Goal: Task Accomplishment & Management: Manage account settings

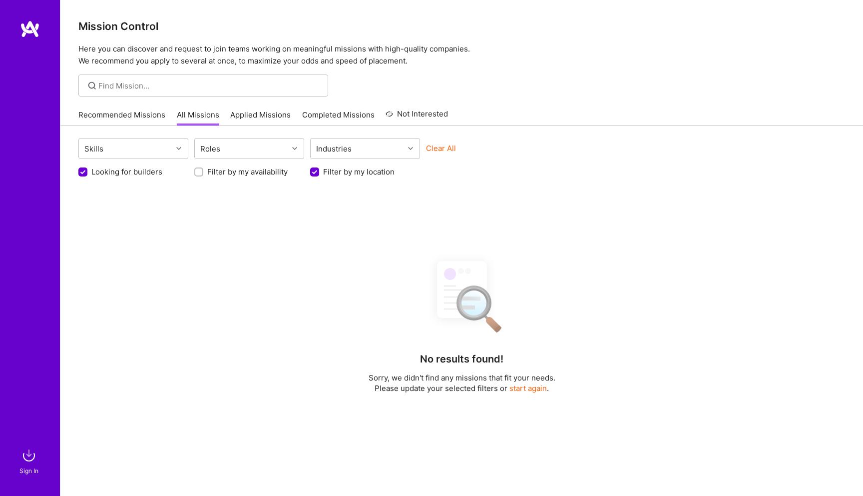
click at [33, 25] on img at bounding box center [30, 29] width 20 height 18
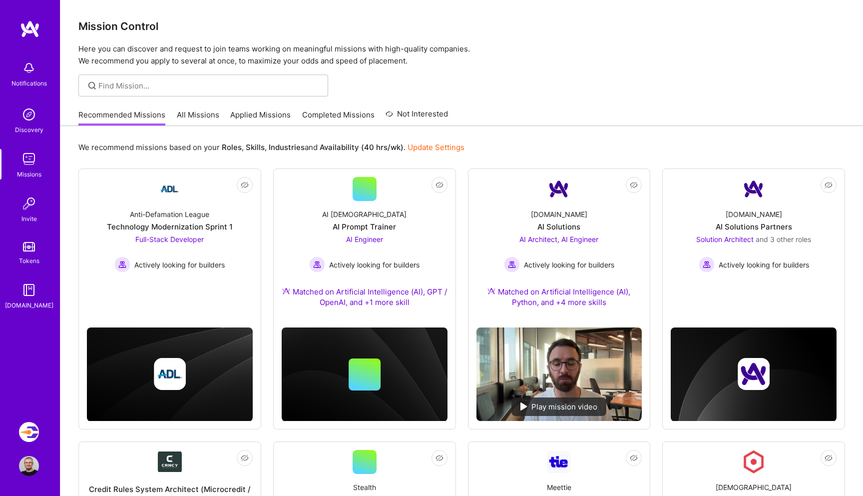
click at [193, 118] on link "All Missions" at bounding box center [198, 117] width 42 height 16
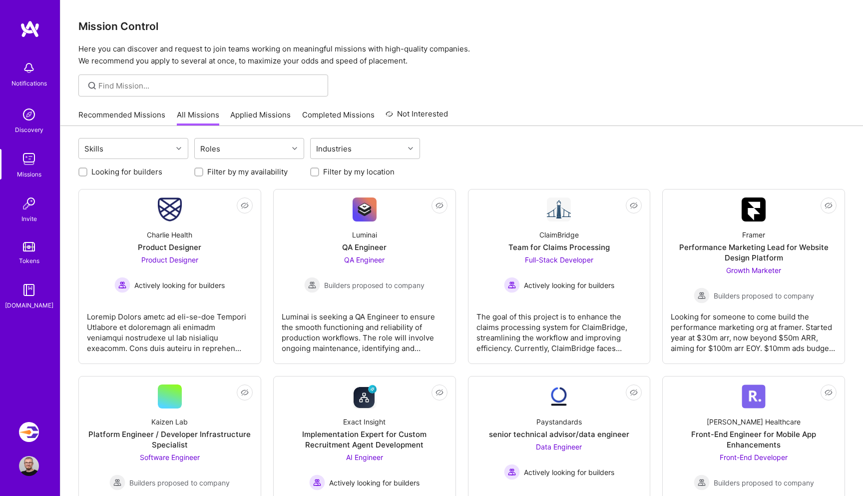
click at [151, 171] on label "Looking for builders" at bounding box center [126, 171] width 71 height 10
click at [87, 171] on input "Looking for builders" at bounding box center [83, 172] width 7 height 7
checkbox input "true"
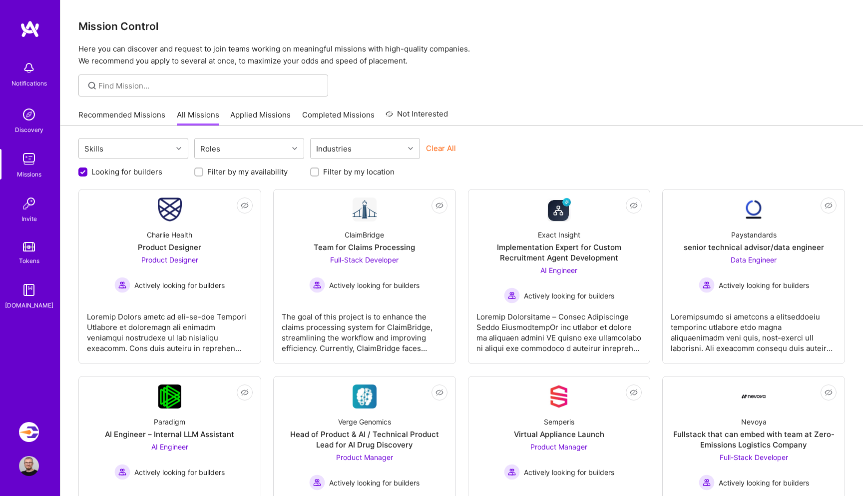
click at [363, 172] on label "Filter by my location" at bounding box center [358, 171] width 71 height 10
click at [319, 172] on input "Filter by my location" at bounding box center [315, 172] width 7 height 7
checkbox input "true"
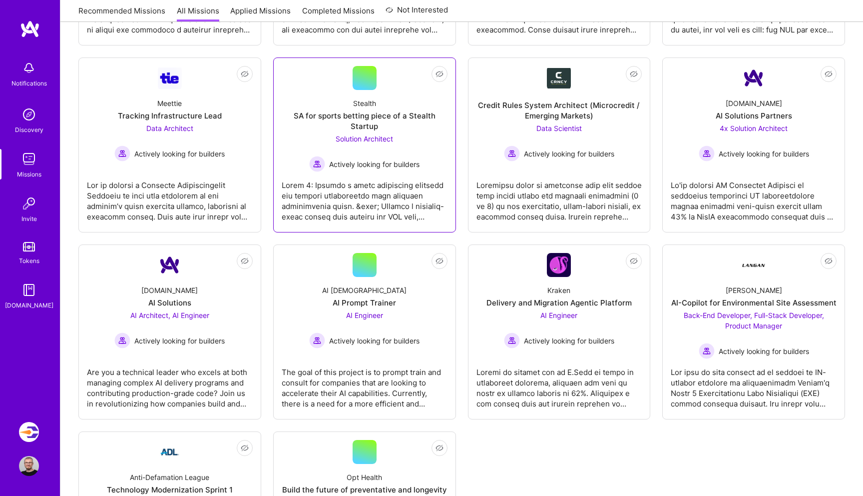
scroll to position [275, 0]
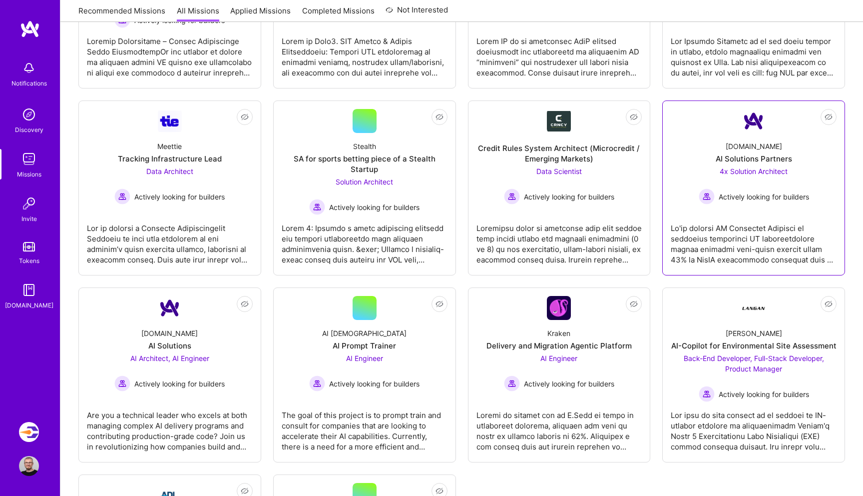
click at [696, 222] on div at bounding box center [754, 240] width 166 height 50
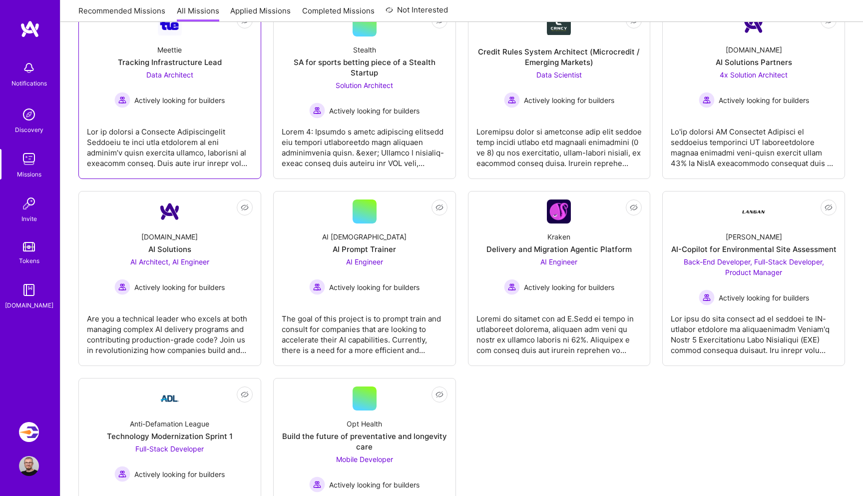
scroll to position [381, 0]
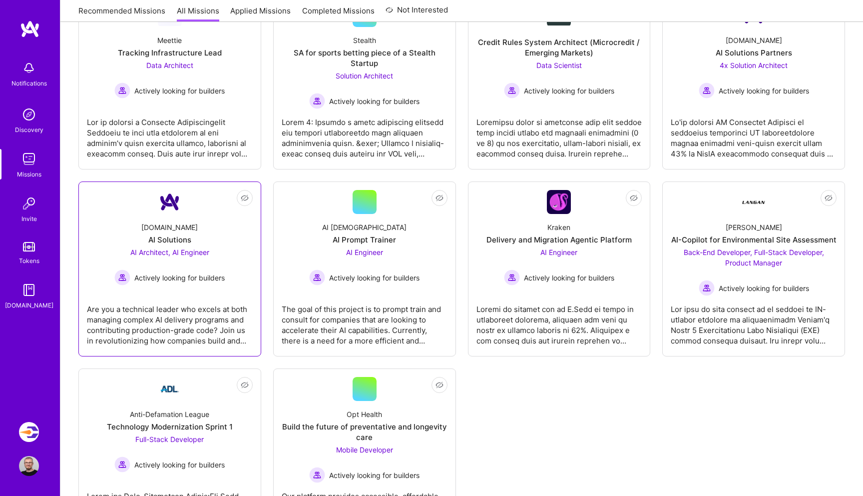
click at [238, 296] on div "Are you a technical leader who excels at both managing complex AI delivery prog…" at bounding box center [170, 321] width 166 height 50
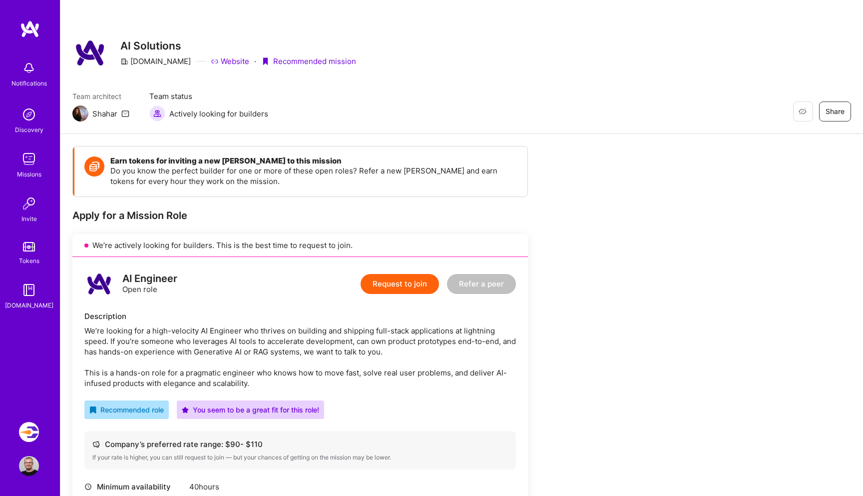
click at [28, 157] on img at bounding box center [29, 159] width 20 height 20
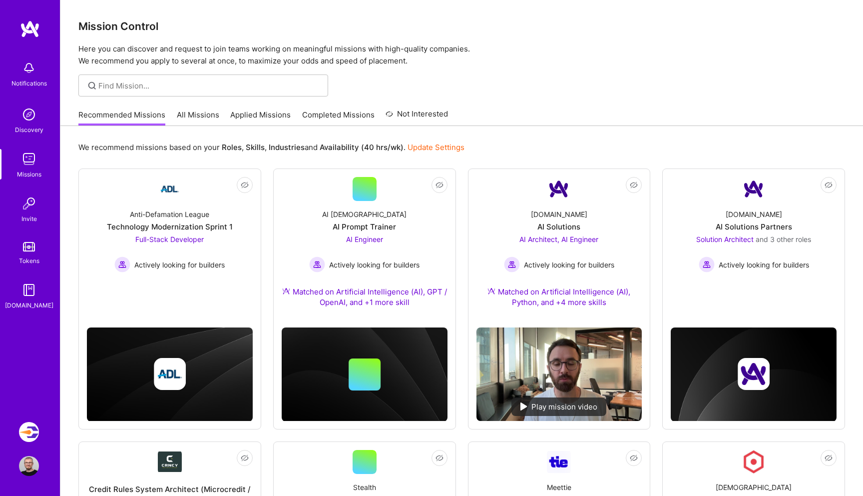
click at [244, 119] on link "Applied Missions" at bounding box center [260, 117] width 60 height 16
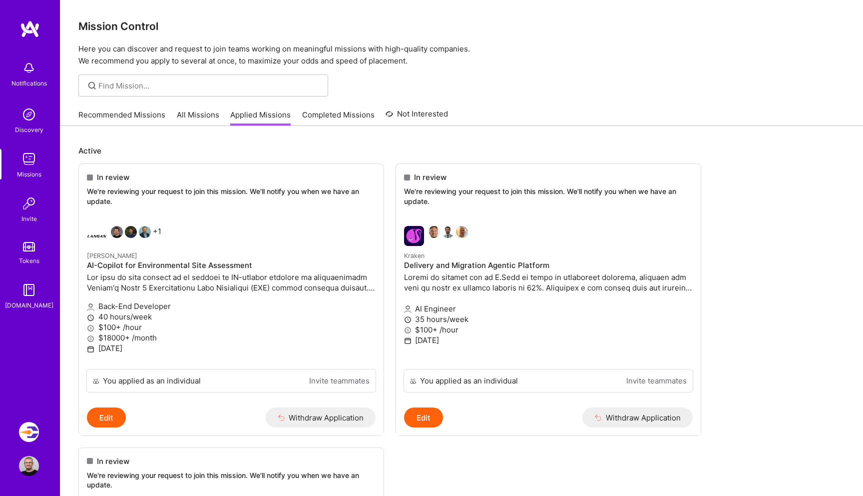
click at [28, 33] on img at bounding box center [30, 29] width 20 height 18
